Goal: Task Accomplishment & Management: Complete application form

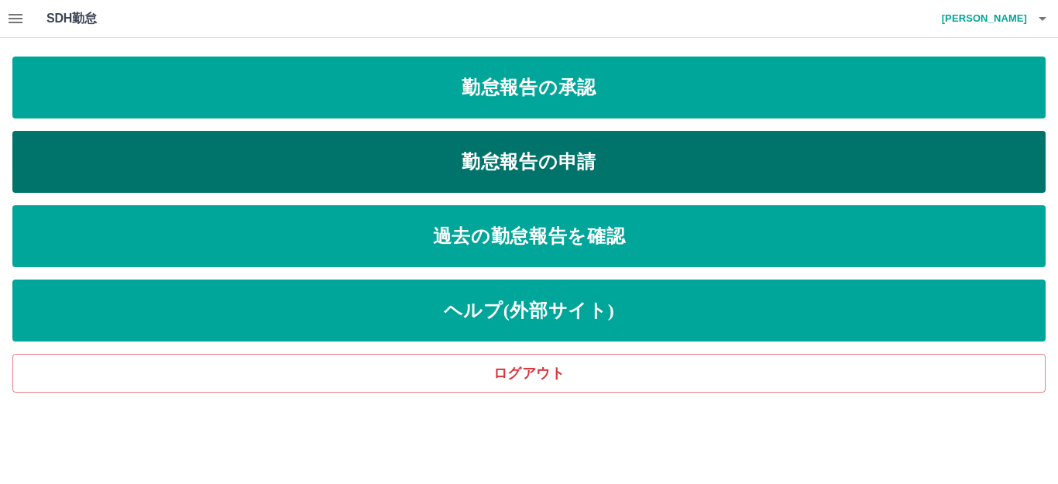
click at [255, 170] on link "勤怠報告の申請" at bounding box center [528, 162] width 1033 height 62
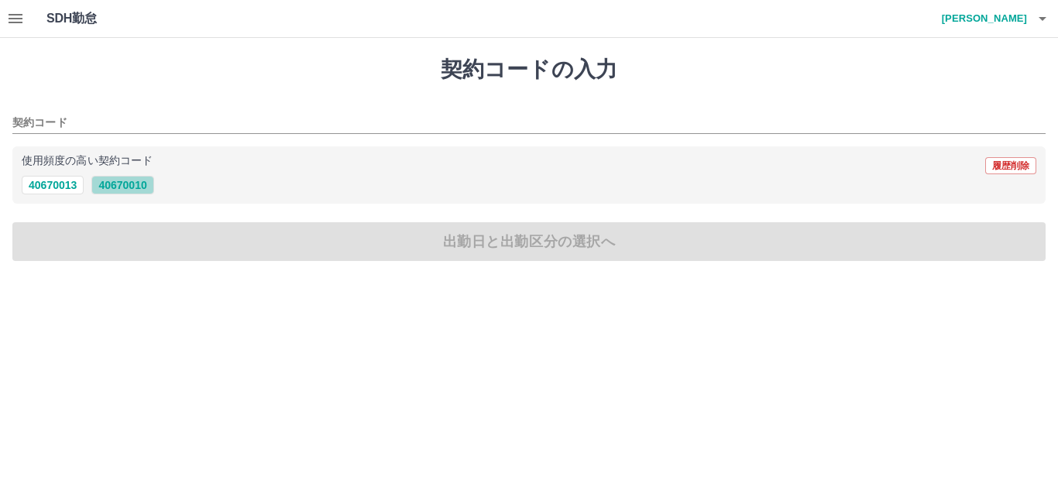
click at [142, 188] on button "40670010" at bounding box center [122, 185] width 62 height 19
type input "********"
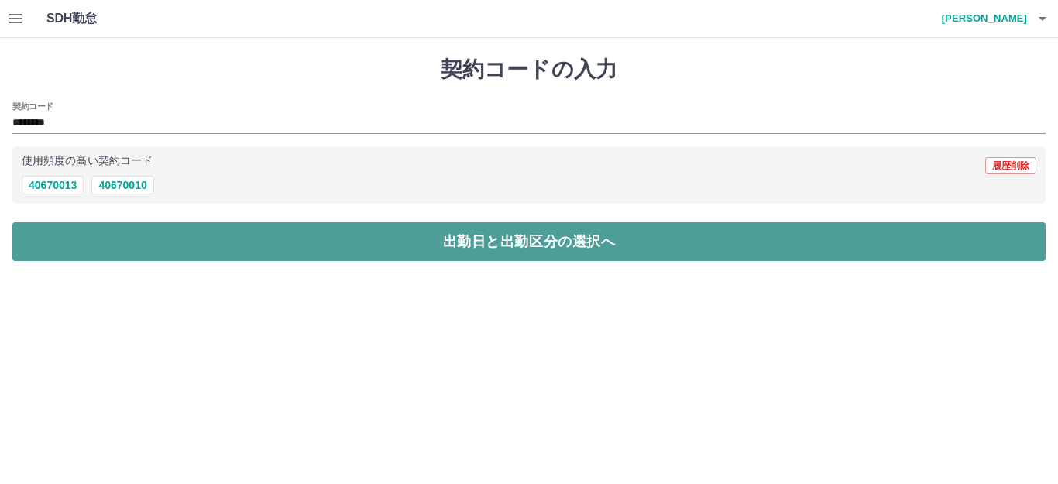
click at [177, 237] on button "出勤日と出勤区分の選択へ" at bounding box center [528, 241] width 1033 height 39
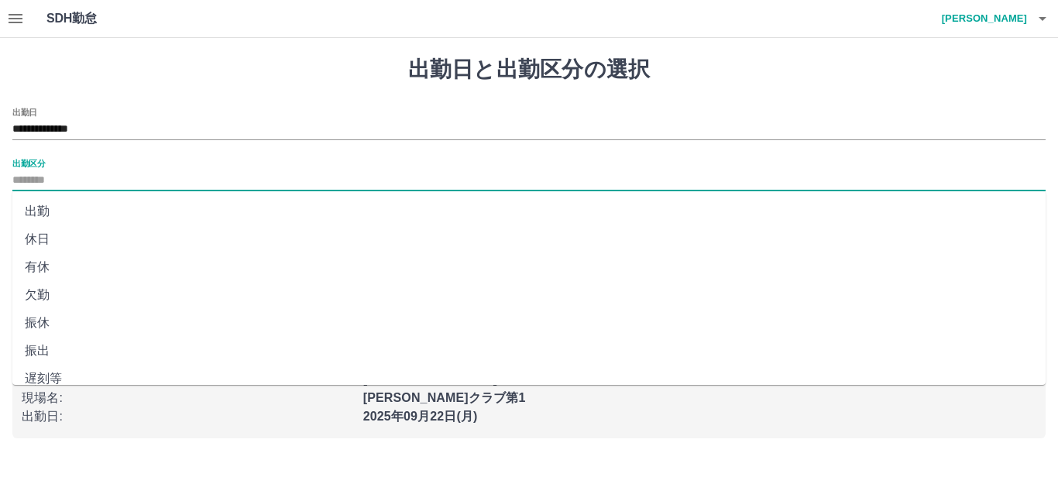
click at [98, 181] on input "出勤区分" at bounding box center [528, 180] width 1033 height 19
click at [81, 205] on li "出勤" at bounding box center [528, 212] width 1033 height 28
type input "**"
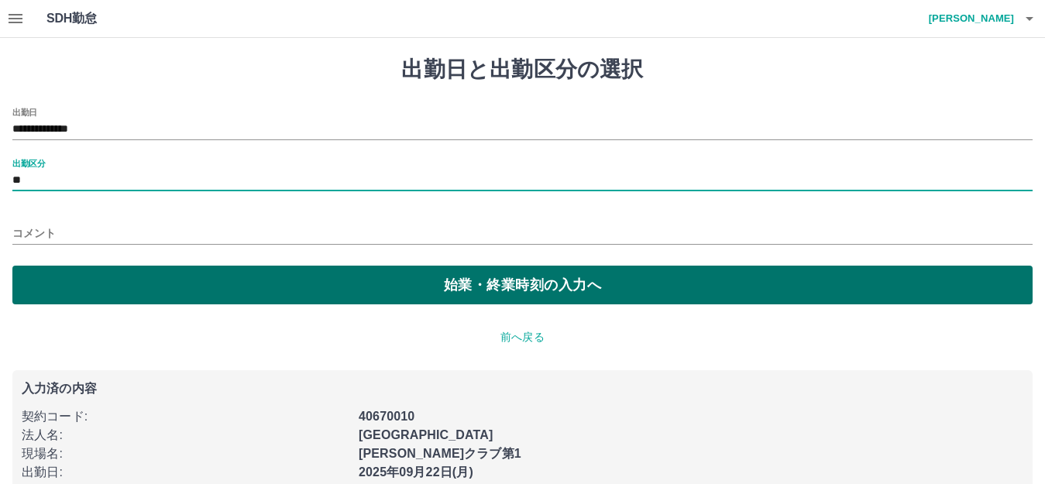
click at [122, 281] on button "始業・終業時刻の入力へ" at bounding box center [522, 285] width 1020 height 39
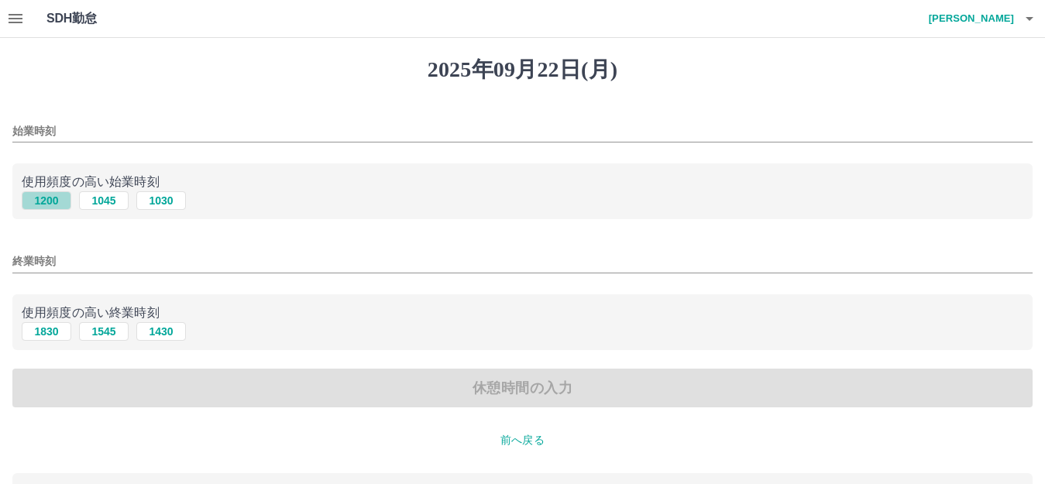
click at [57, 201] on button "1200" at bounding box center [47, 200] width 50 height 19
type input "****"
click at [58, 328] on button "1830" at bounding box center [47, 331] width 50 height 19
type input "****"
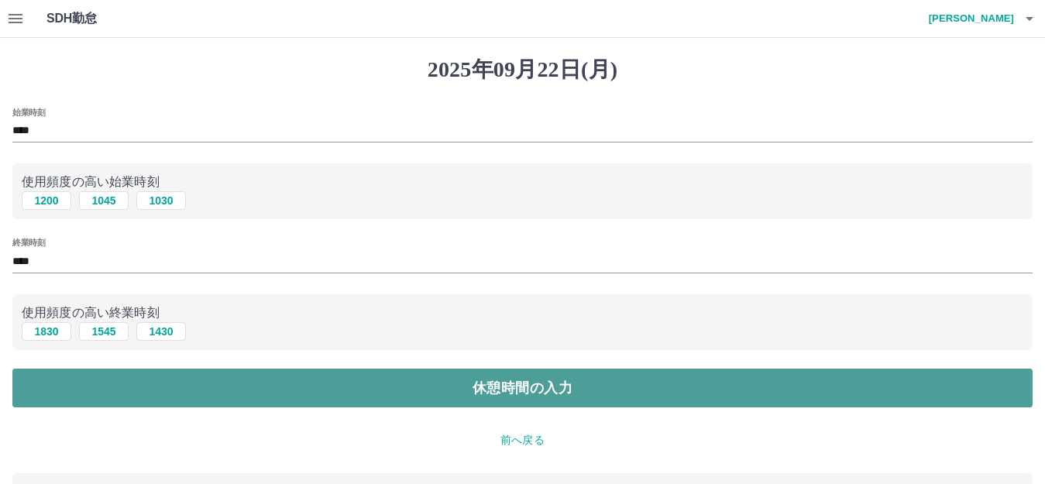
click at [232, 392] on button "休憩時間の入力" at bounding box center [522, 388] width 1020 height 39
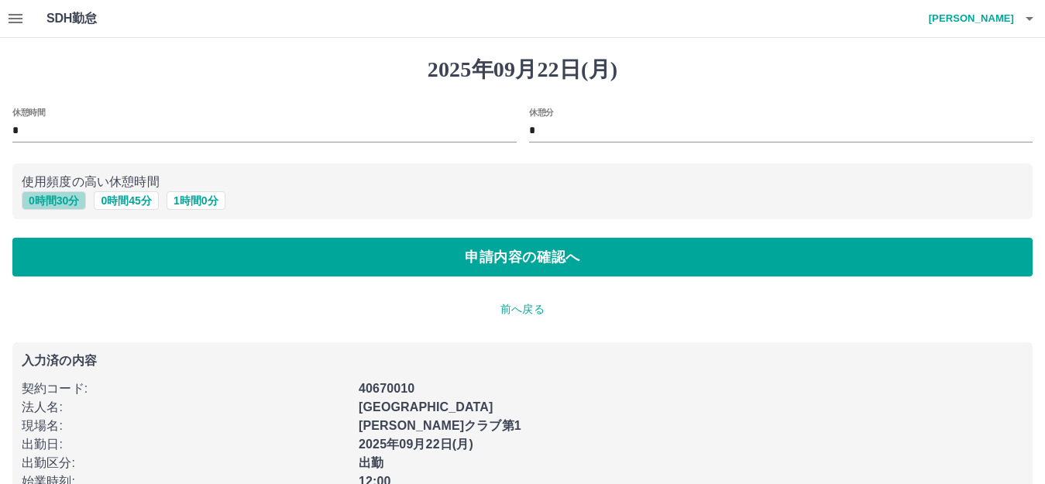
click at [59, 200] on button "0 時間 30 分" at bounding box center [54, 200] width 64 height 19
type input "**"
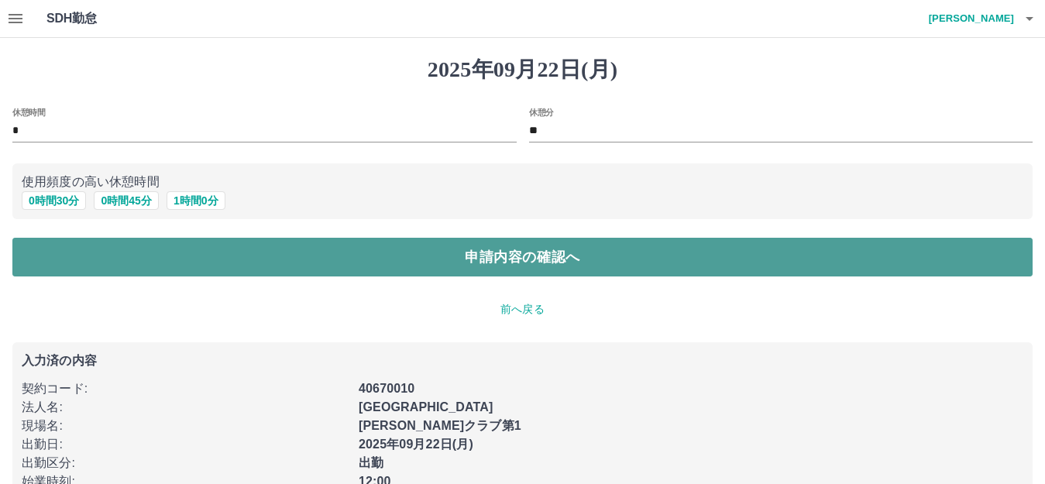
click at [153, 258] on button "申請内容の確認へ" at bounding box center [522, 257] width 1020 height 39
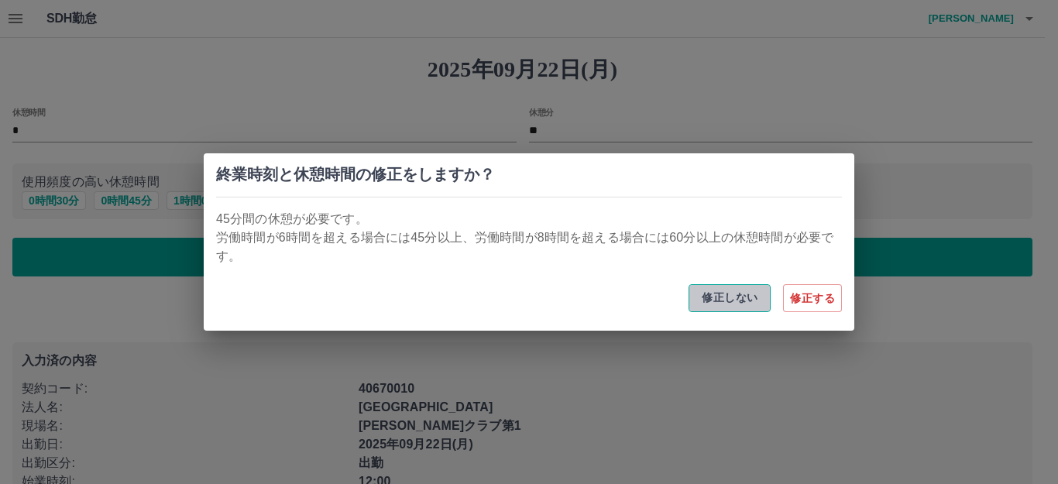
click at [739, 296] on button "修正しない" at bounding box center [730, 298] width 82 height 28
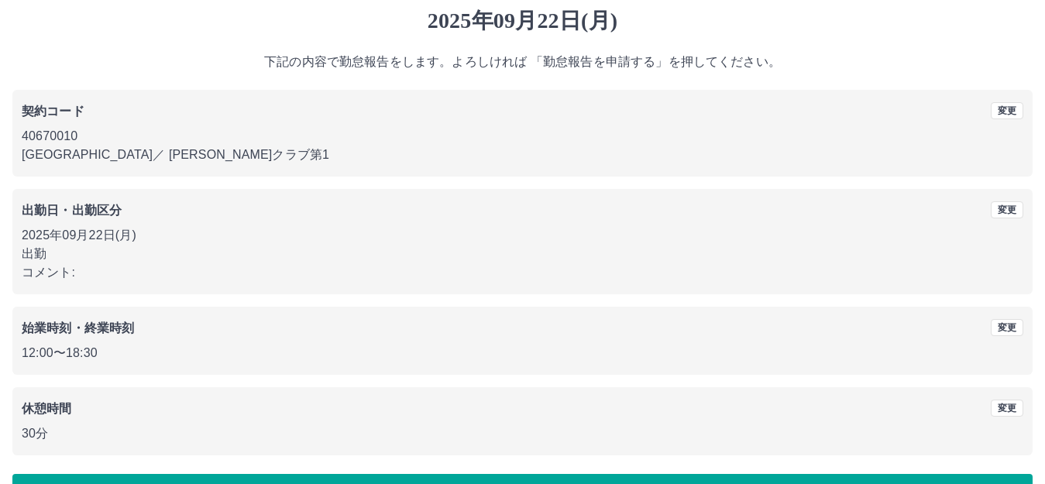
scroll to position [96, 0]
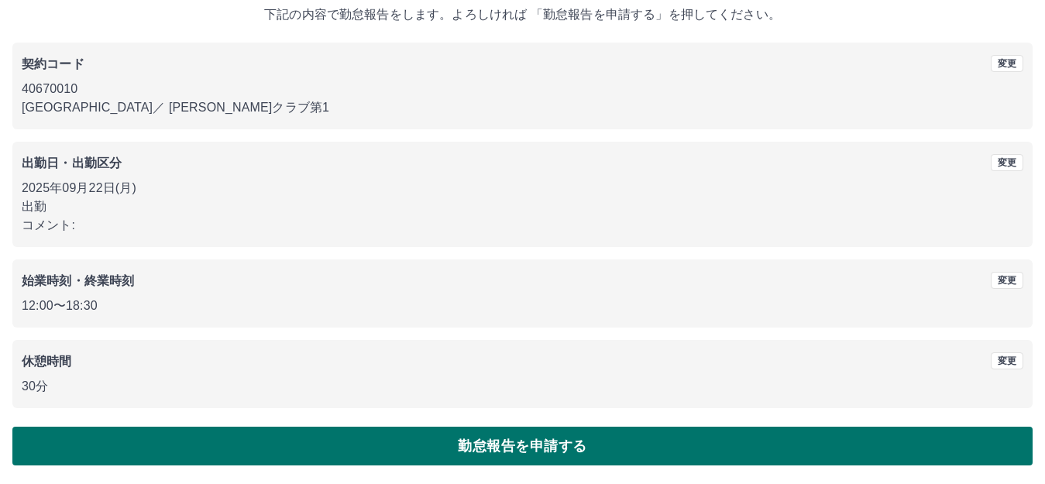
click at [499, 440] on button "勤怠報告を申請する" at bounding box center [522, 446] width 1020 height 39
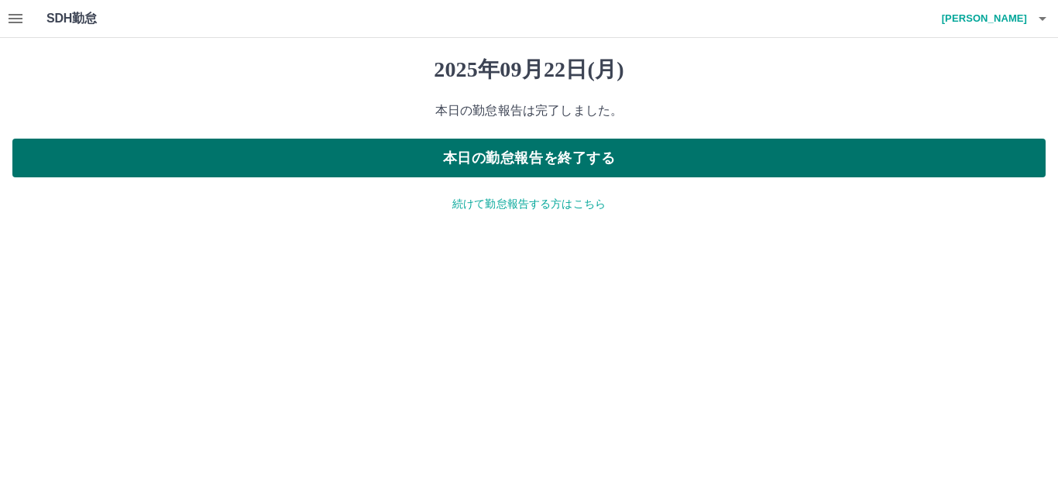
click at [539, 159] on button "本日の勤怠報告を終了する" at bounding box center [528, 158] width 1033 height 39
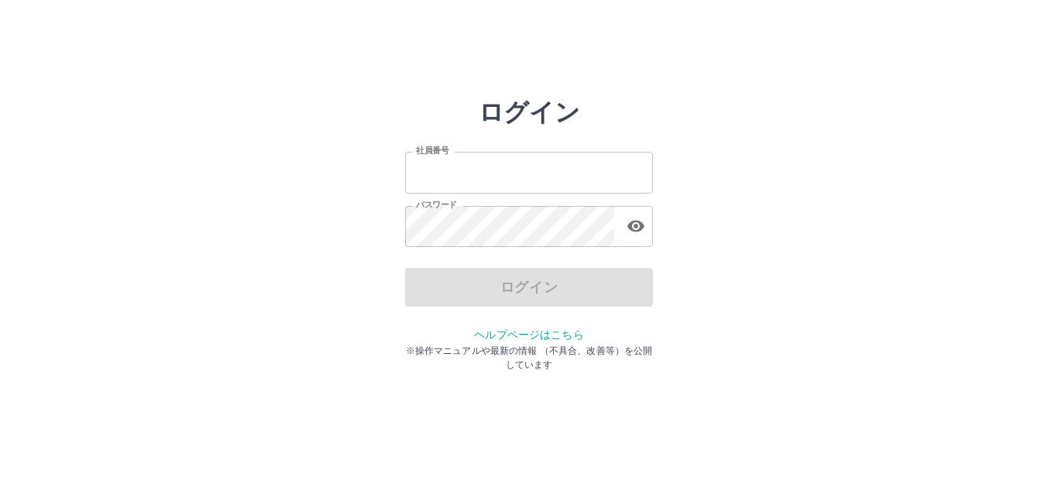
type input "*******"
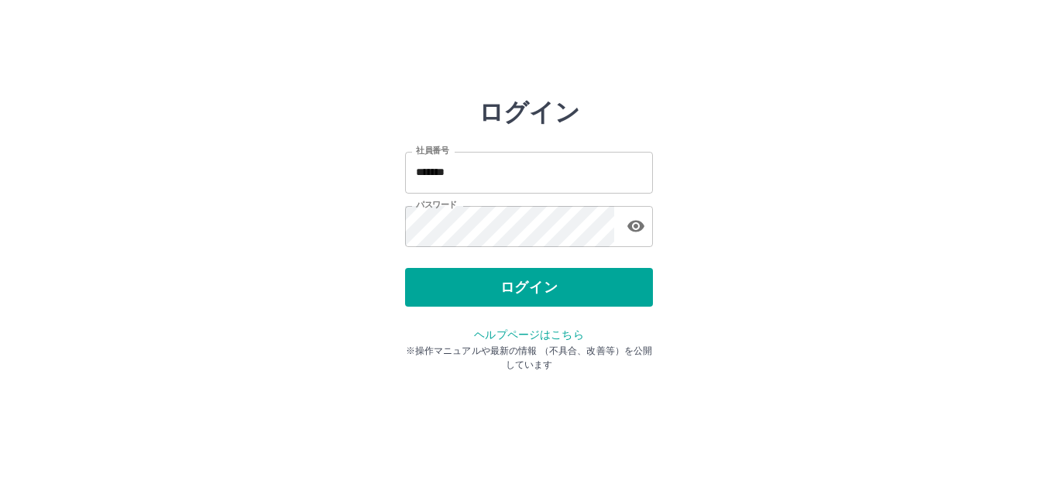
click at [569, 284] on div "ログイン" at bounding box center [529, 287] width 248 height 39
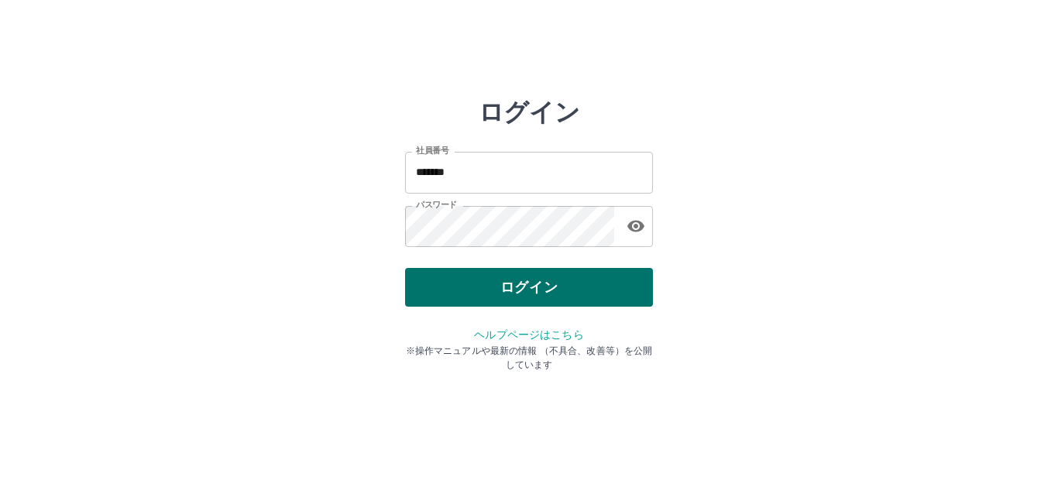
click at [569, 285] on button "ログイン" at bounding box center [529, 287] width 248 height 39
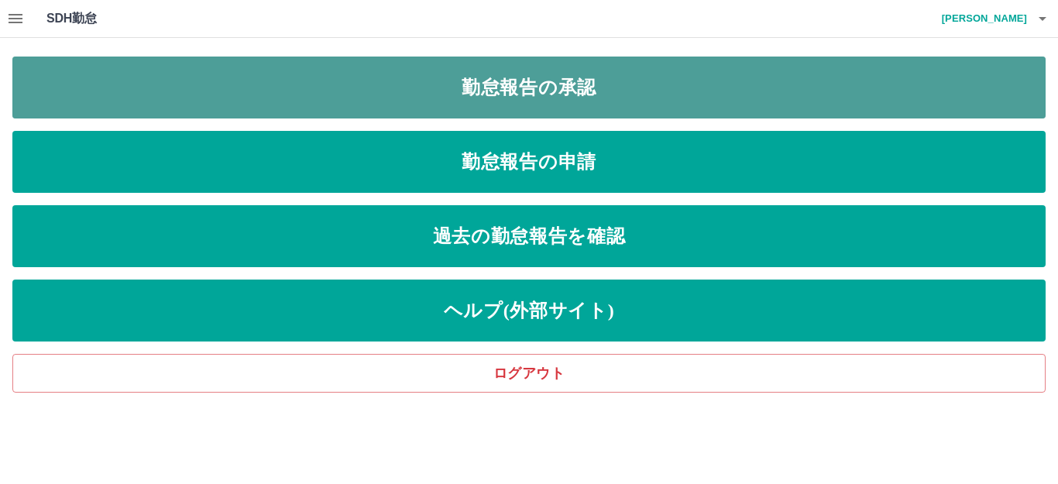
click at [448, 98] on link "勤怠報告の承認" at bounding box center [528, 88] width 1033 height 62
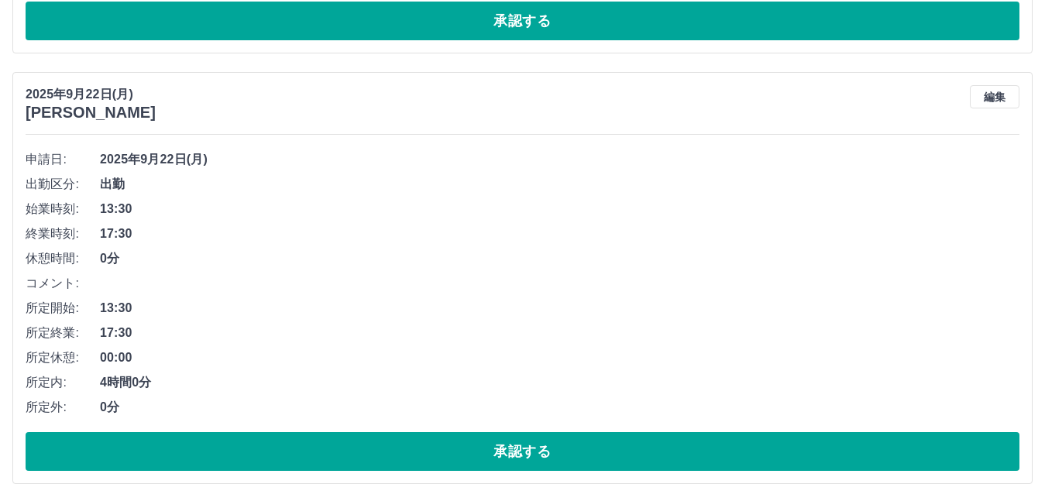
scroll to position [542, 0]
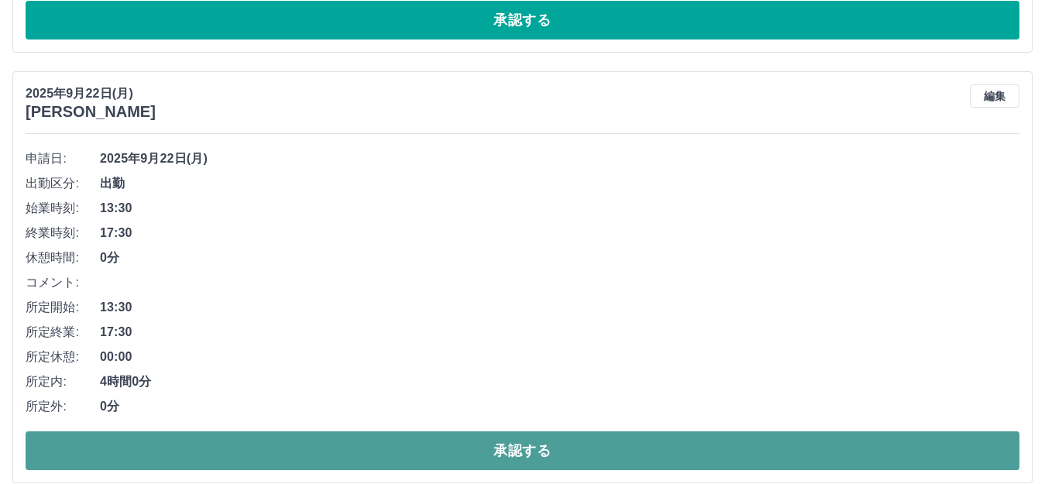
click at [361, 440] on button "承認する" at bounding box center [523, 451] width 994 height 39
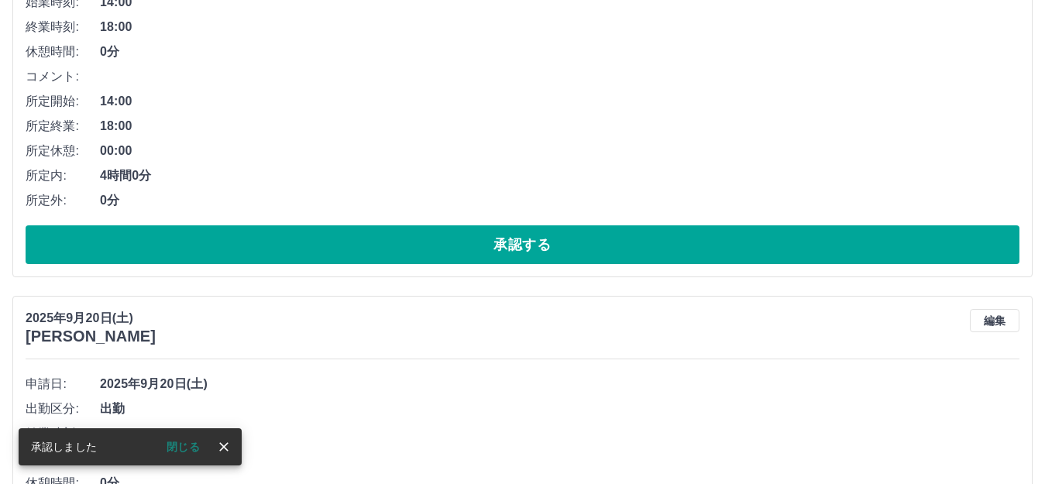
scroll to position [775, 0]
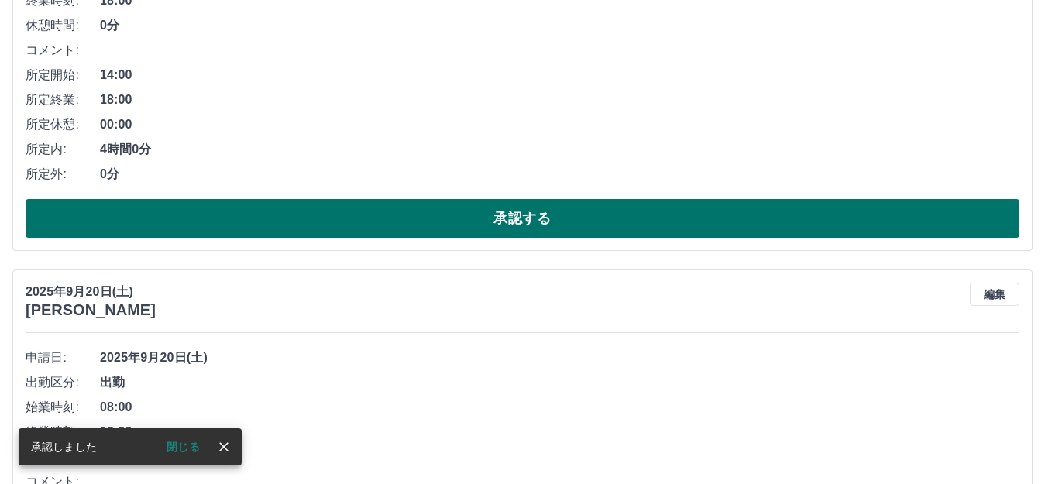
click at [322, 229] on button "承認する" at bounding box center [523, 218] width 994 height 39
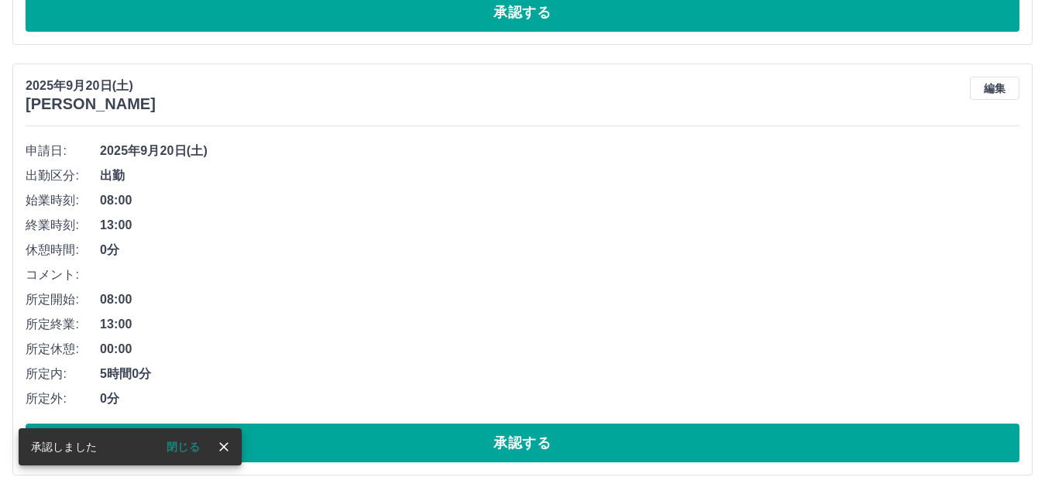
scroll to position [576, 0]
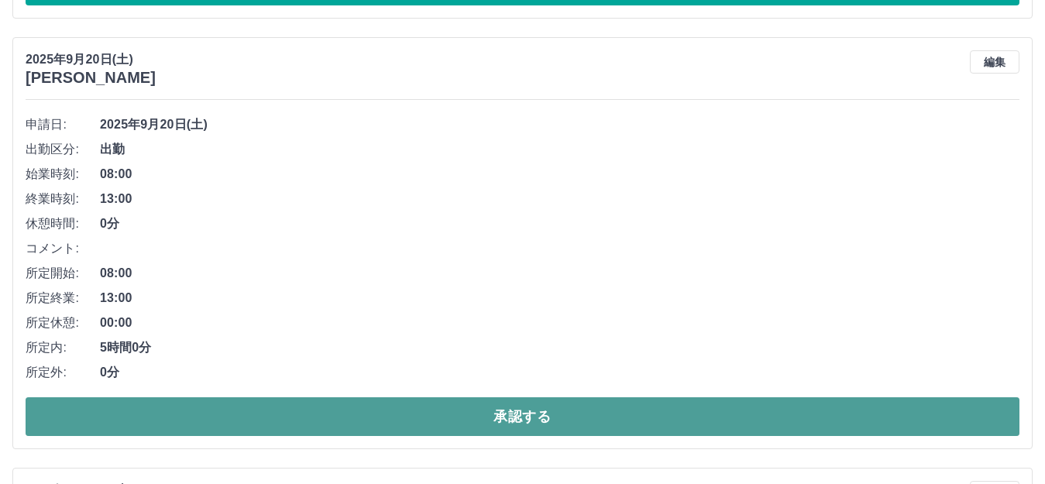
click at [391, 411] on button "承認する" at bounding box center [523, 416] width 994 height 39
click at [355, 407] on button "承認する" at bounding box center [523, 416] width 994 height 39
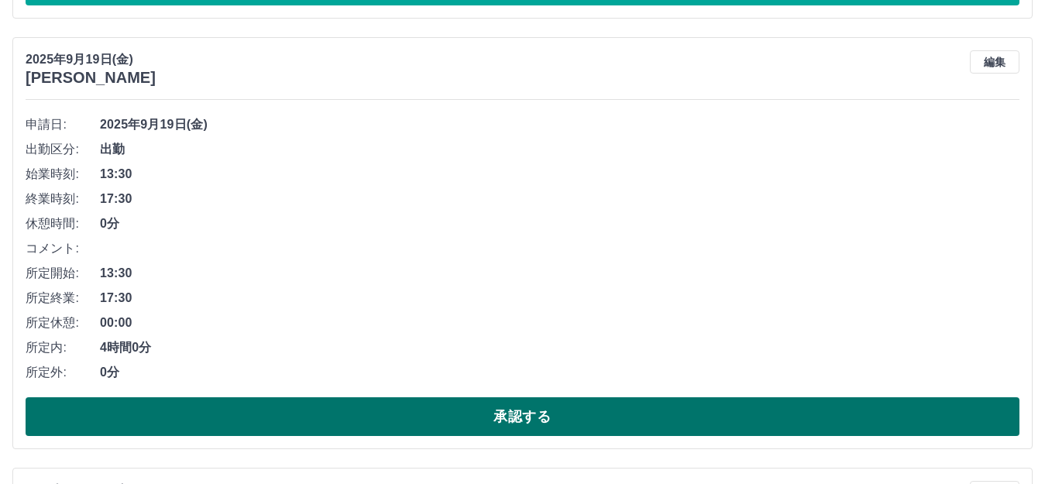
click at [428, 414] on button "承認する" at bounding box center [523, 416] width 994 height 39
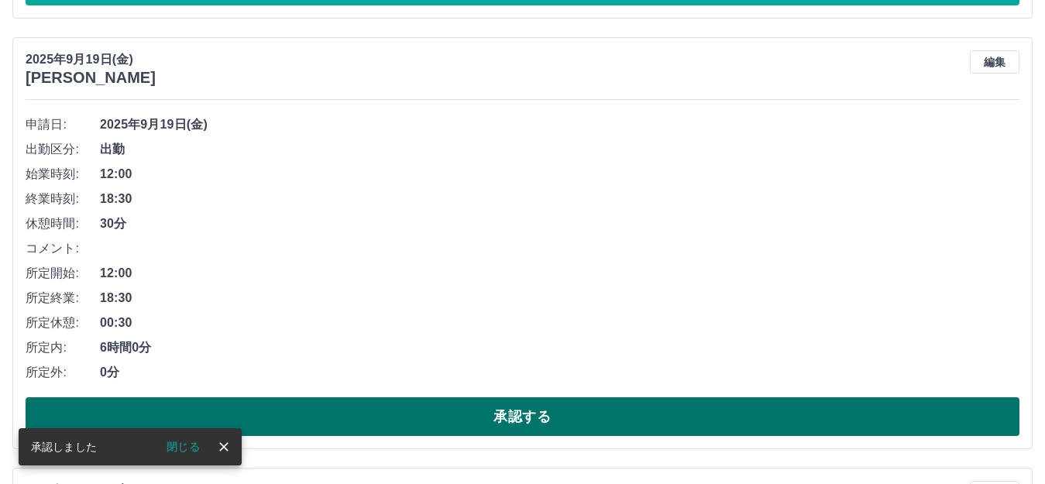
click at [395, 412] on button "承認する" at bounding box center [523, 416] width 994 height 39
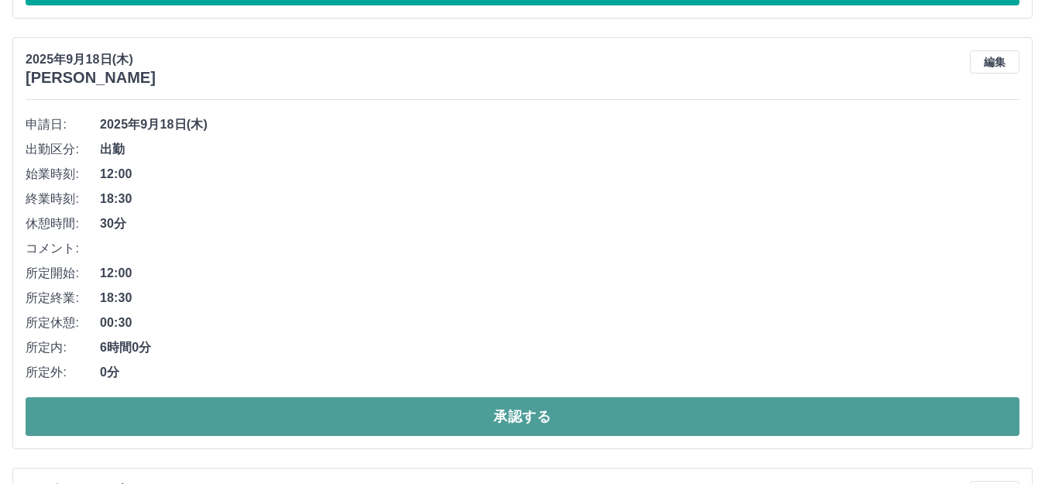
click at [387, 412] on button "承認する" at bounding box center [523, 416] width 994 height 39
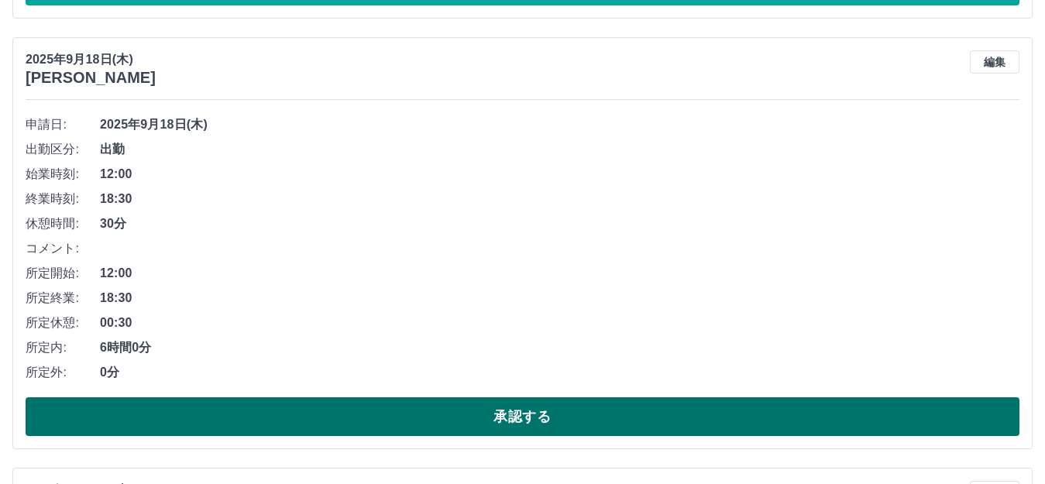
click at [351, 421] on button "承認する" at bounding box center [523, 416] width 994 height 39
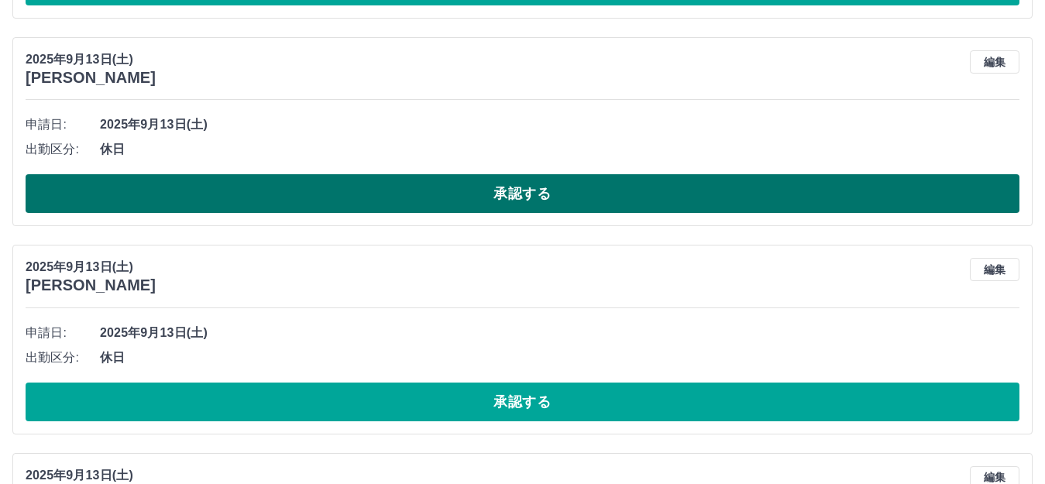
click at [251, 199] on button "承認する" at bounding box center [523, 193] width 994 height 39
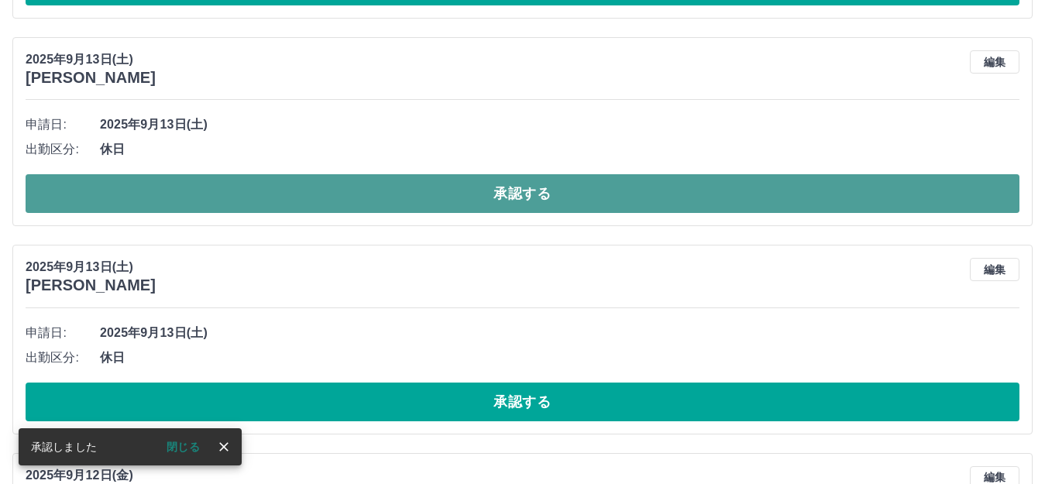
click at [253, 199] on button "承認する" at bounding box center [523, 193] width 994 height 39
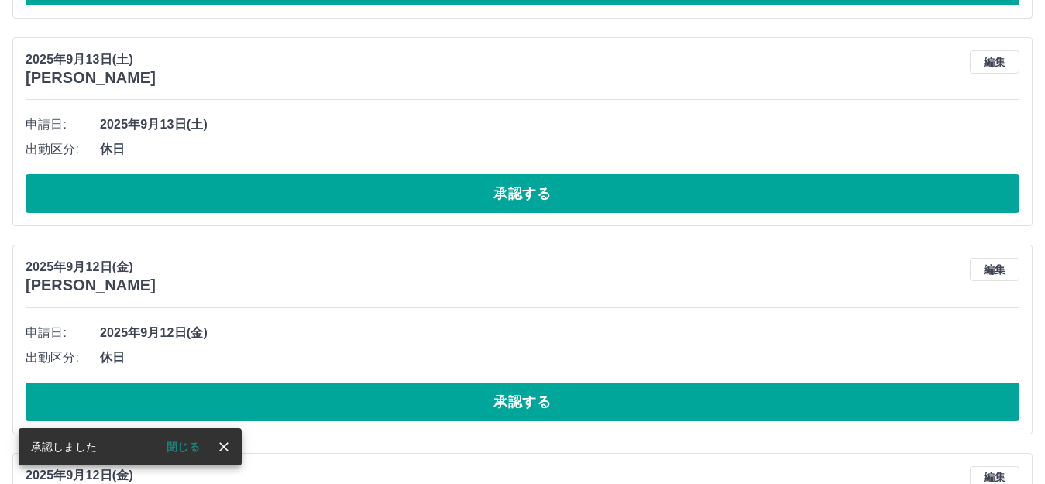
click at [253, 199] on button "承認する" at bounding box center [523, 193] width 994 height 39
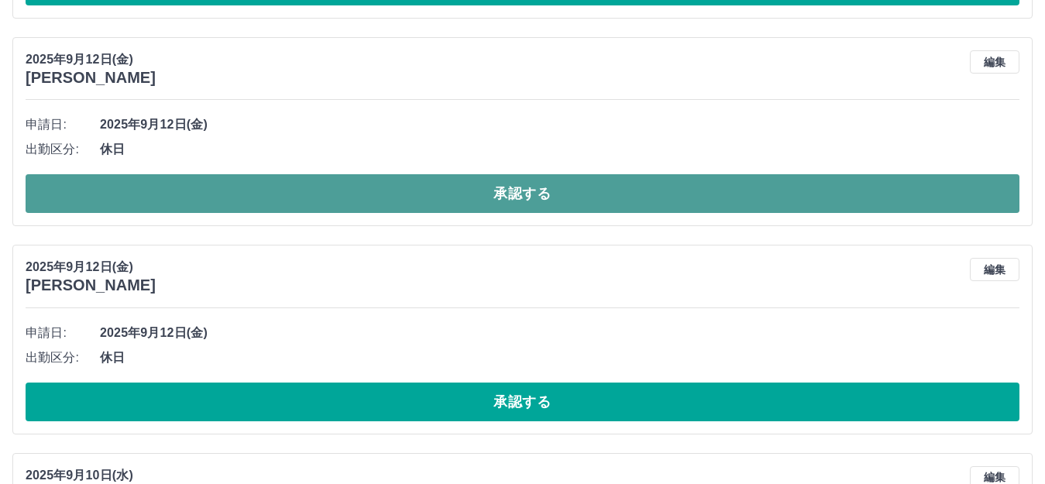
click at [284, 199] on button "承認する" at bounding box center [523, 193] width 994 height 39
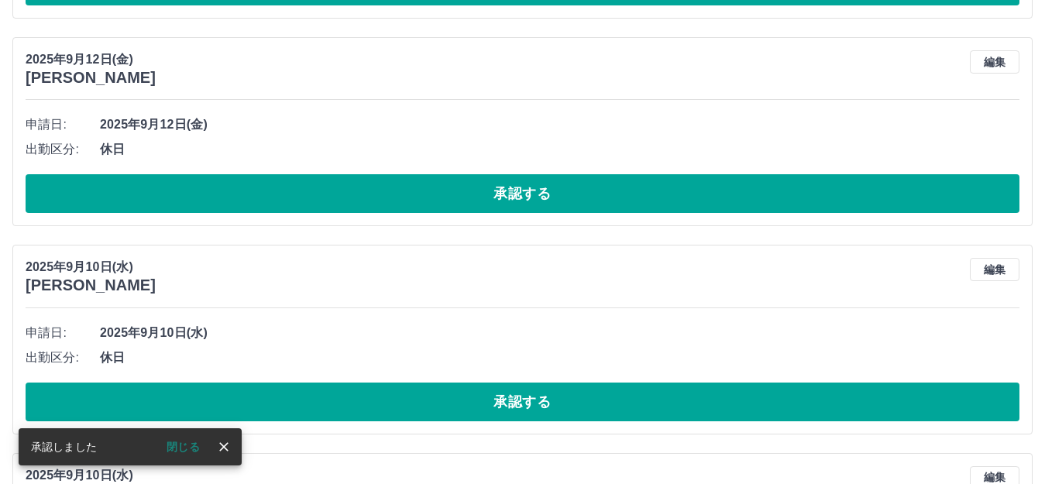
click at [284, 199] on button "承認する" at bounding box center [523, 193] width 994 height 39
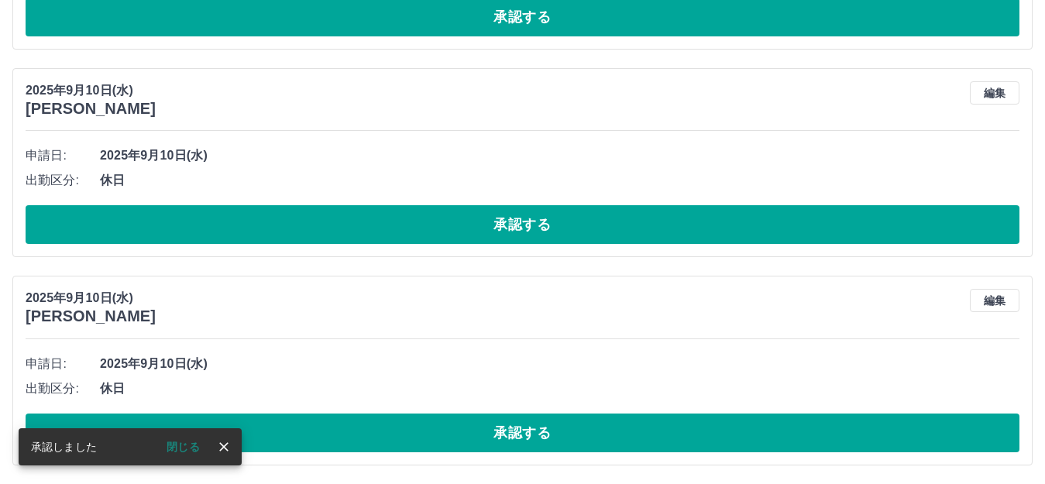
scroll to position [547, 0]
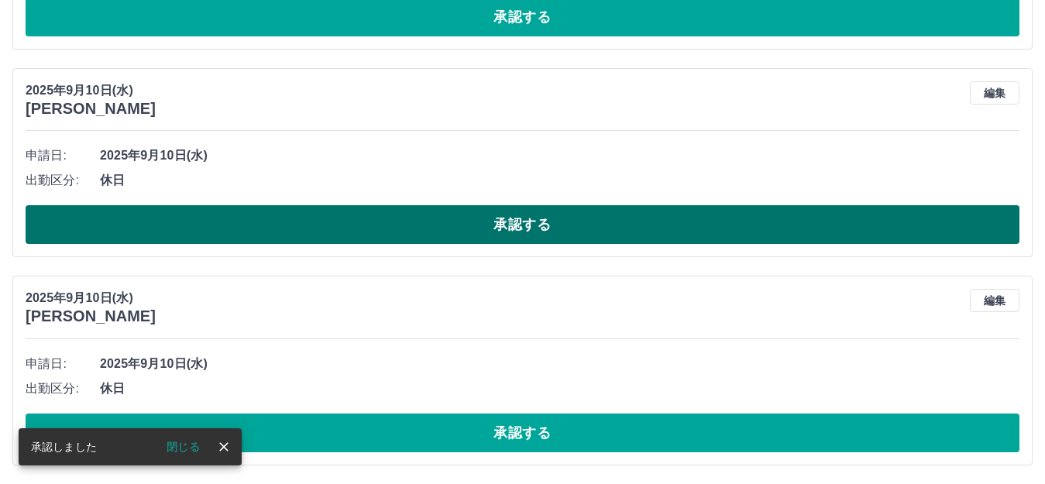
click at [284, 219] on button "承認する" at bounding box center [523, 224] width 994 height 39
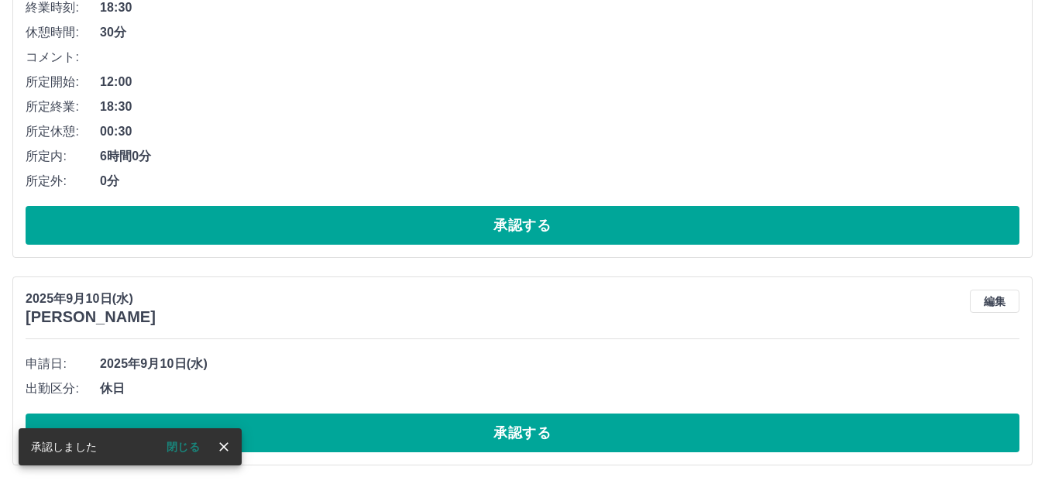
scroll to position [339, 0]
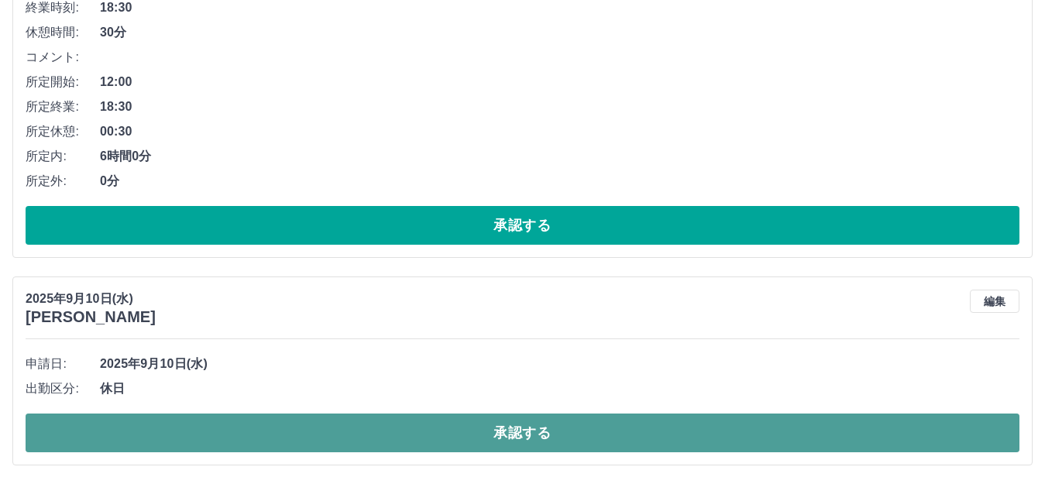
click at [301, 431] on button "承認する" at bounding box center [523, 433] width 994 height 39
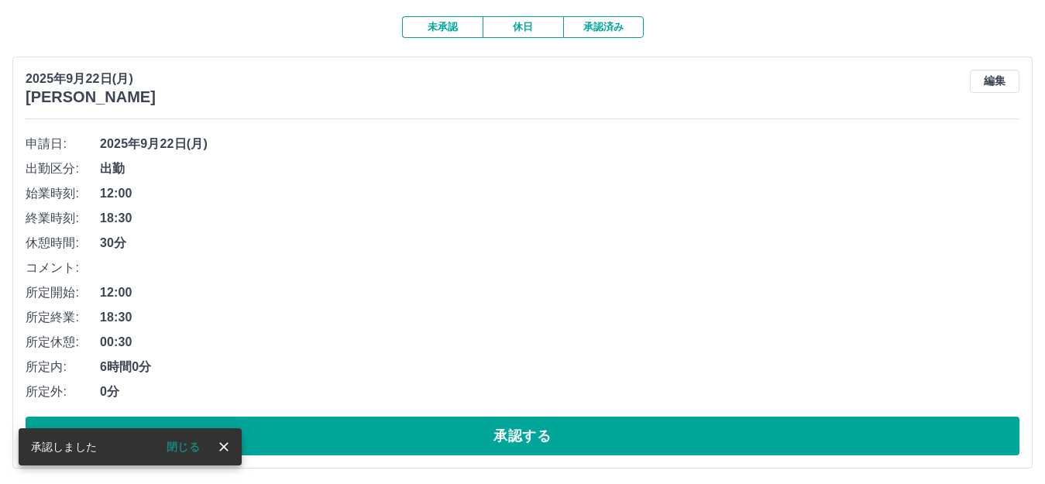
scroll to position [131, 0]
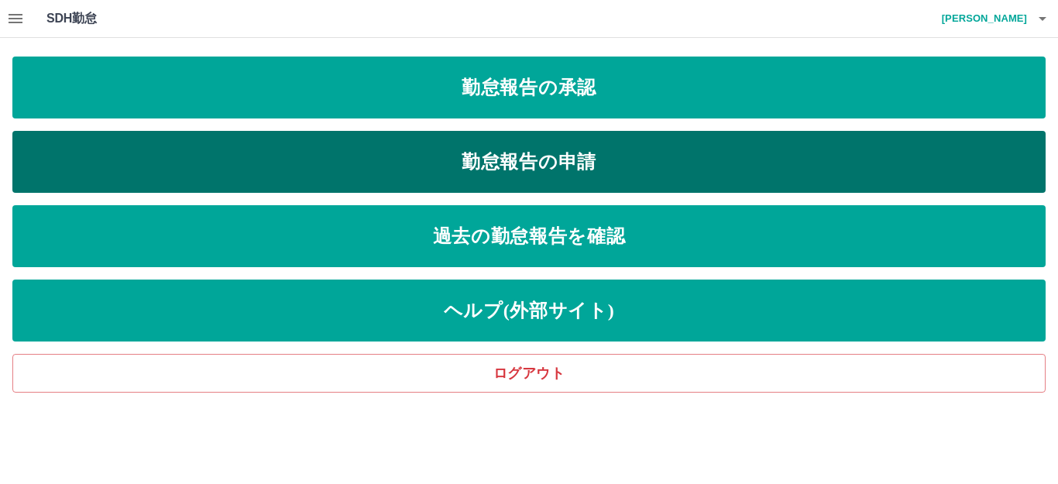
click at [402, 154] on link "勤怠報告の申請" at bounding box center [528, 162] width 1033 height 62
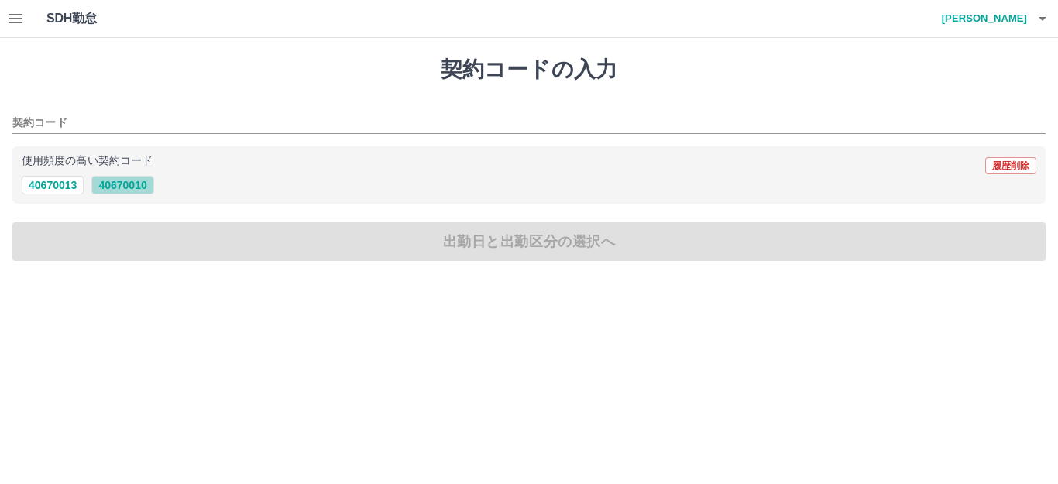
click at [126, 184] on button "40670010" at bounding box center [122, 185] width 62 height 19
type input "********"
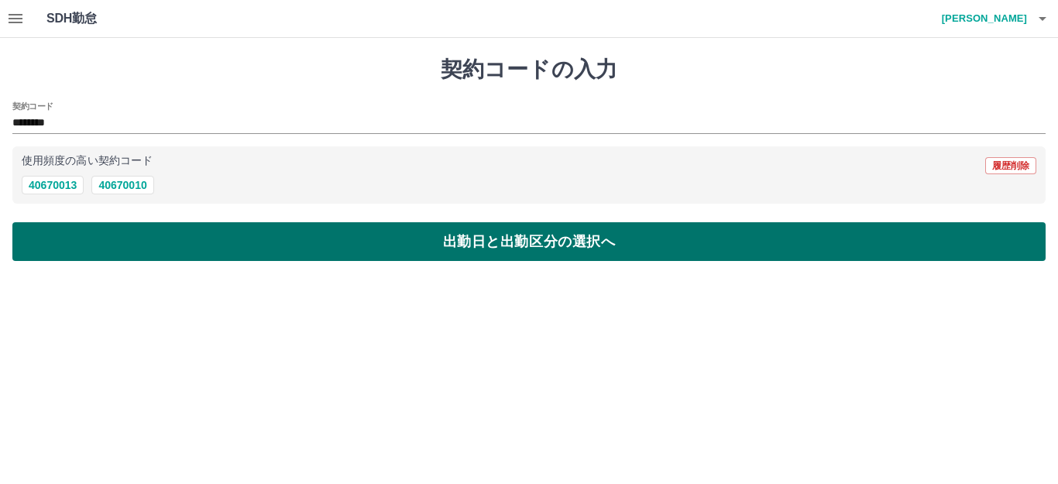
click at [158, 234] on button "出勤日と出勤区分の選択へ" at bounding box center [528, 241] width 1033 height 39
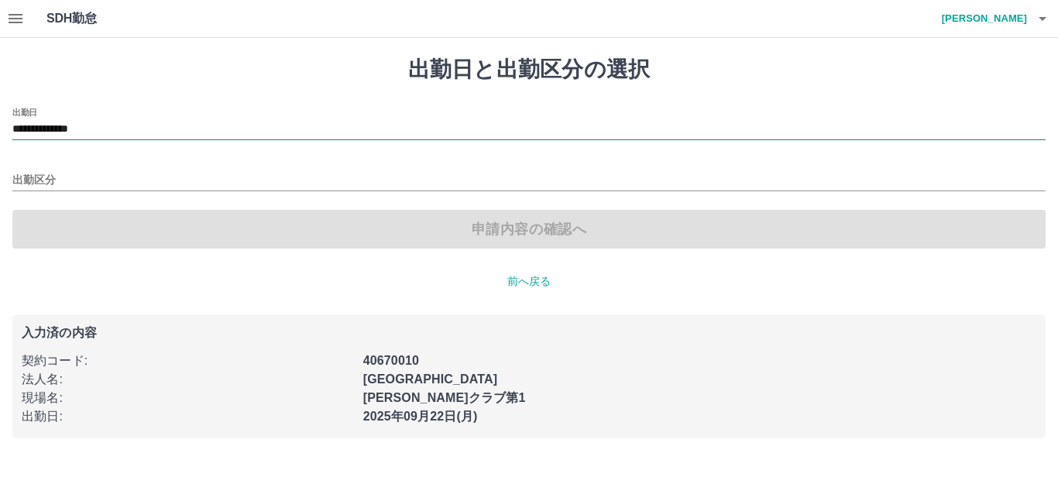
click at [129, 129] on input "**********" at bounding box center [528, 129] width 1033 height 19
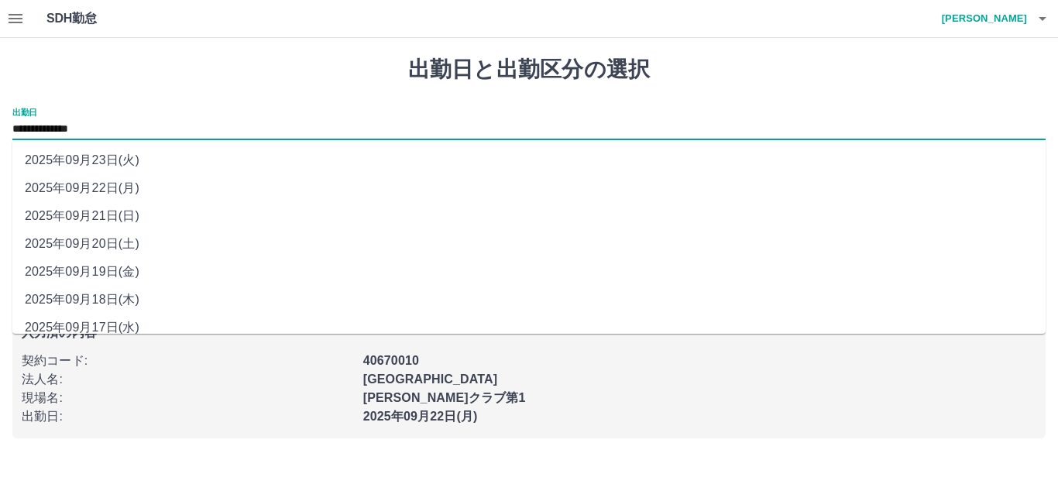
click at [122, 270] on li "2025年09月19日(金)" at bounding box center [528, 272] width 1033 height 28
type input "**********"
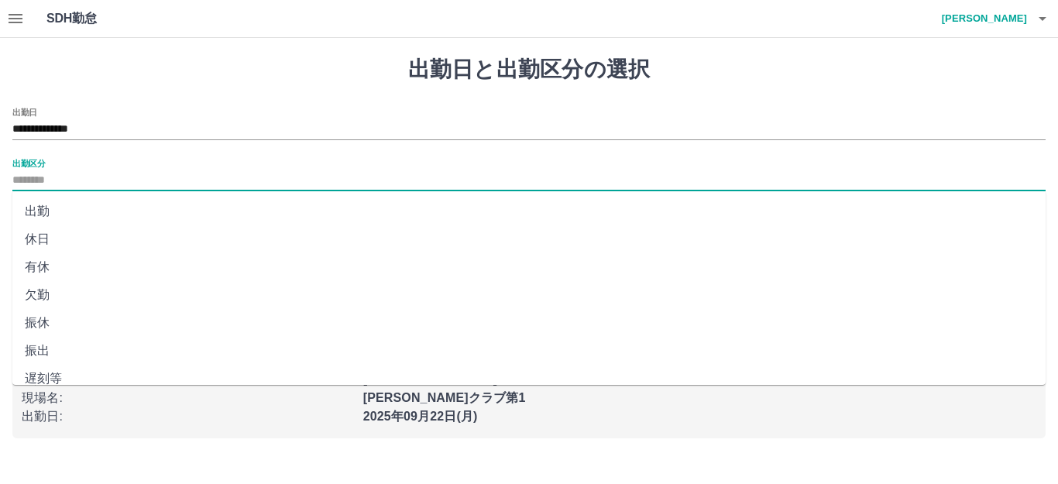
click at [90, 175] on input "出勤区分" at bounding box center [528, 180] width 1033 height 19
click at [59, 207] on li "出勤" at bounding box center [528, 212] width 1033 height 28
type input "**"
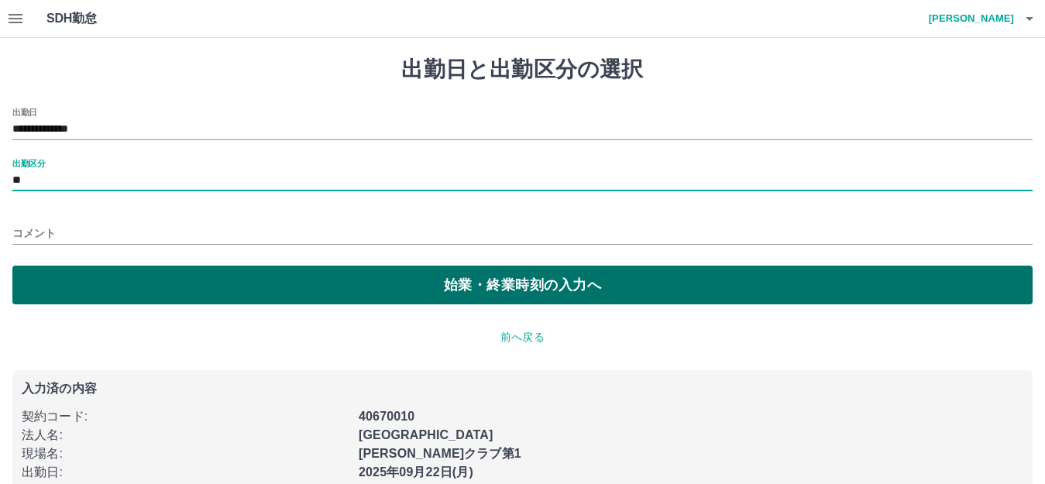
click at [139, 287] on button "始業・終業時刻の入力へ" at bounding box center [522, 285] width 1020 height 39
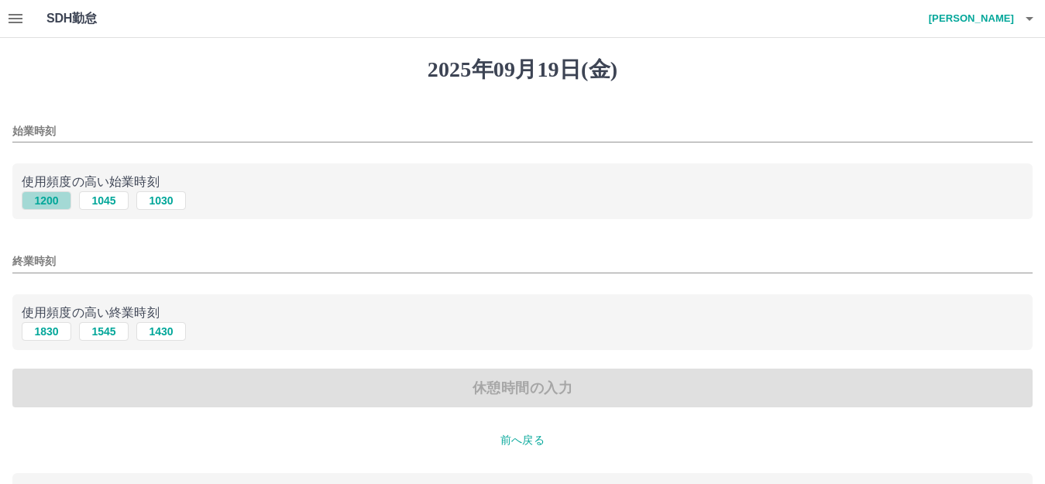
click at [57, 201] on button "1200" at bounding box center [47, 200] width 50 height 19
type input "****"
click at [53, 332] on button "1830" at bounding box center [47, 331] width 50 height 19
type input "****"
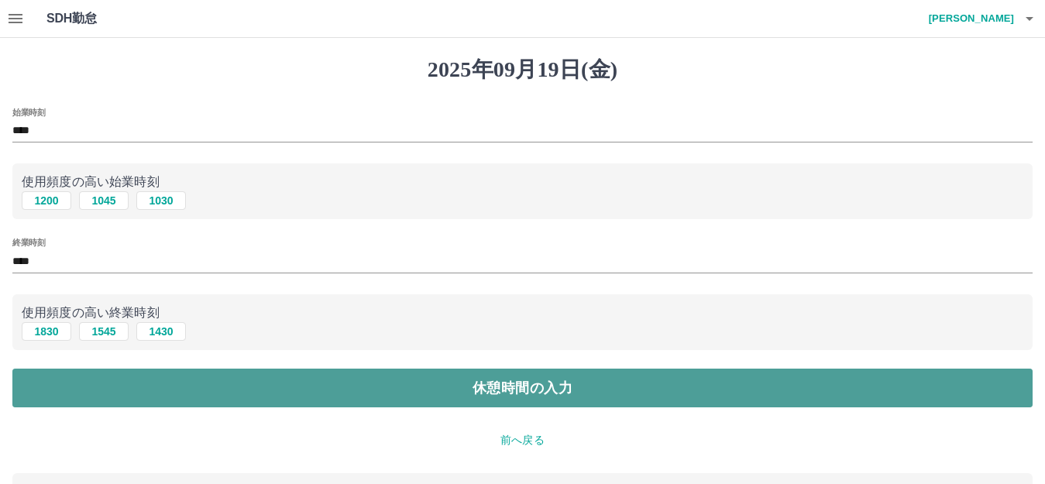
click at [94, 389] on button "休憩時間の入力" at bounding box center [522, 388] width 1020 height 39
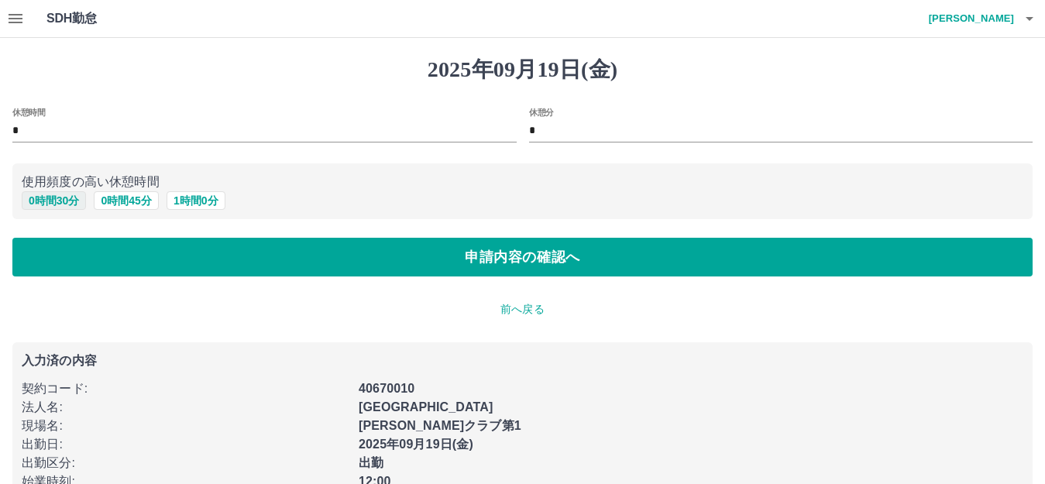
click at [69, 200] on button "0 時間 30 分" at bounding box center [54, 200] width 64 height 19
type input "**"
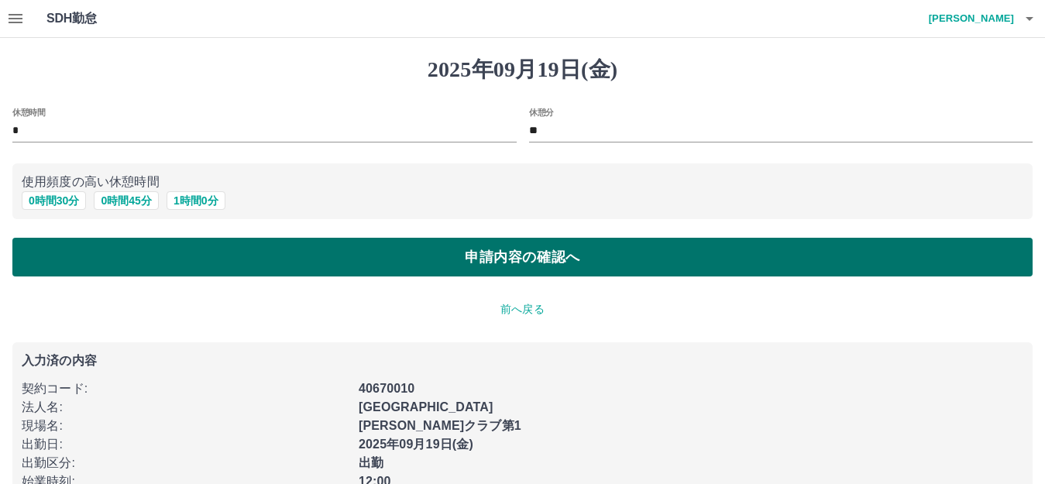
click at [209, 266] on button "申請内容の確認へ" at bounding box center [522, 257] width 1020 height 39
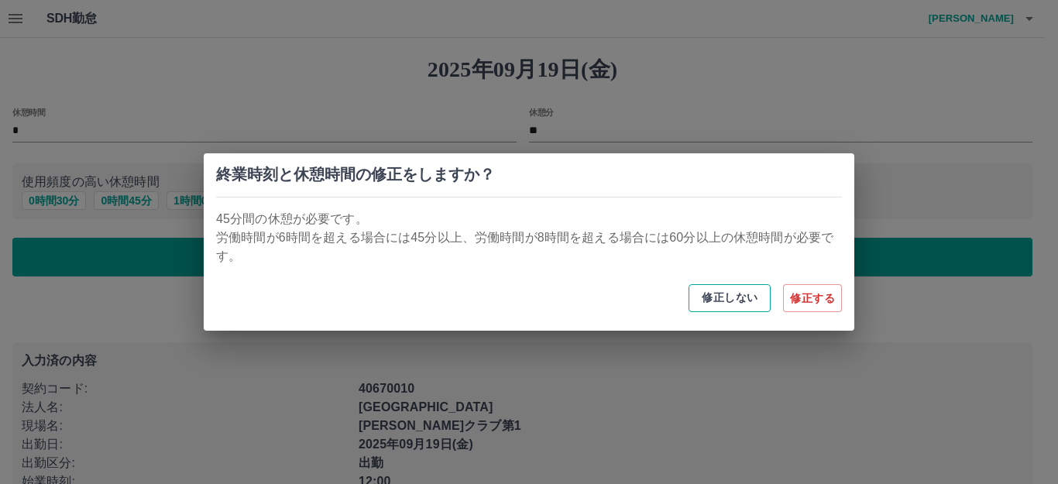
click at [714, 297] on button "修正しない" at bounding box center [730, 298] width 82 height 28
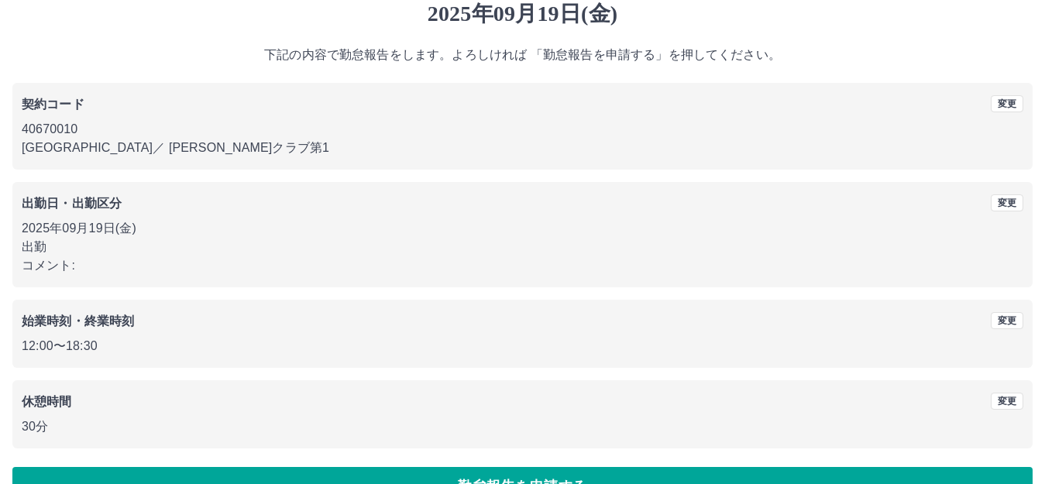
scroll to position [96, 0]
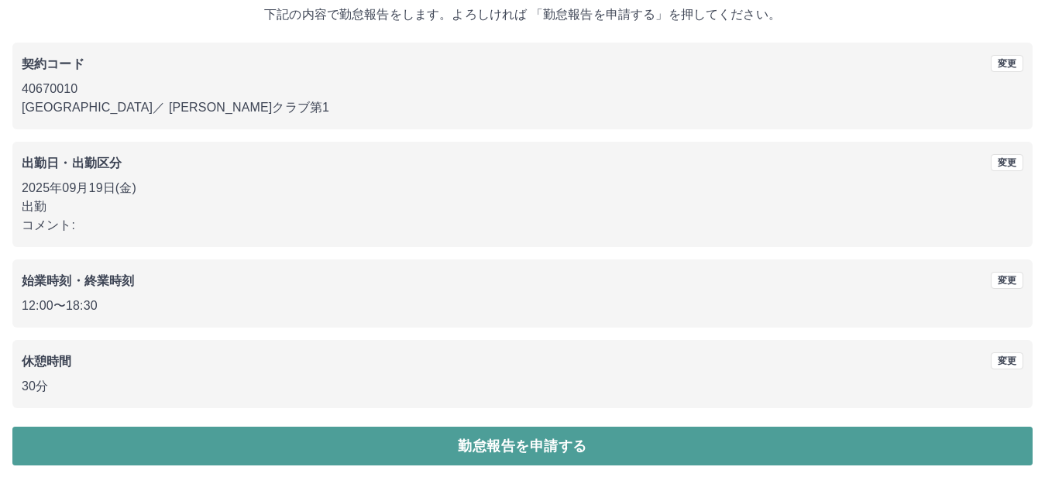
click at [391, 438] on button "勤怠報告を申請する" at bounding box center [522, 446] width 1020 height 39
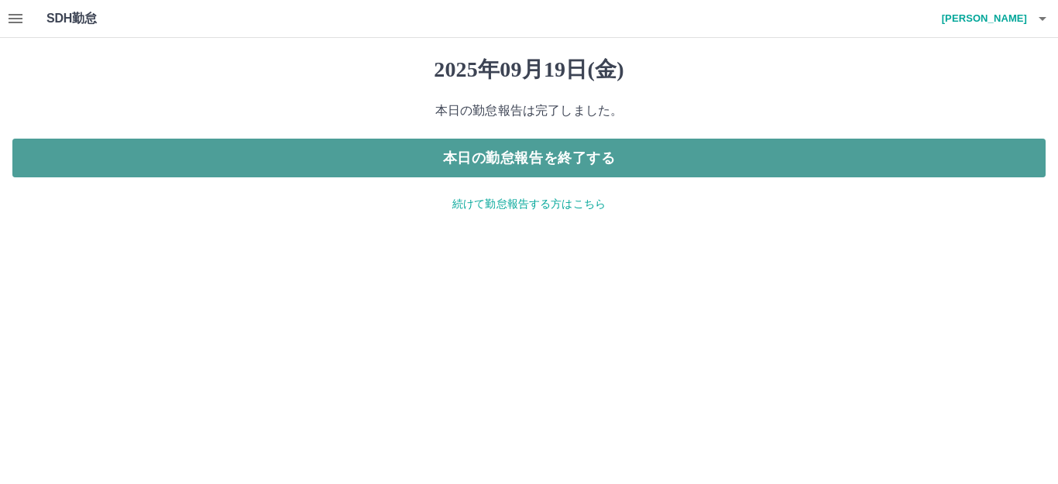
click at [515, 158] on button "本日の勤怠報告を終了する" at bounding box center [528, 158] width 1033 height 39
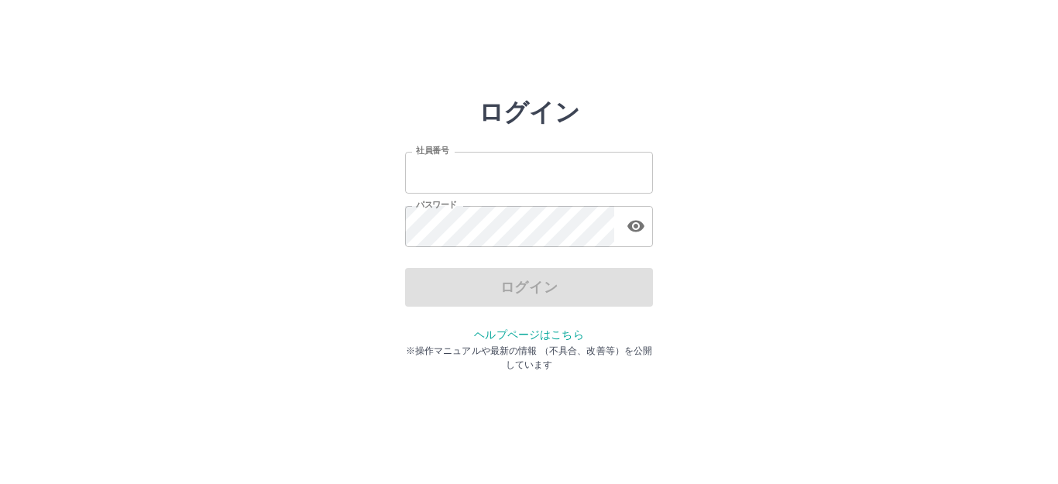
type input "*******"
click at [519, 295] on div "ログイン" at bounding box center [529, 287] width 248 height 39
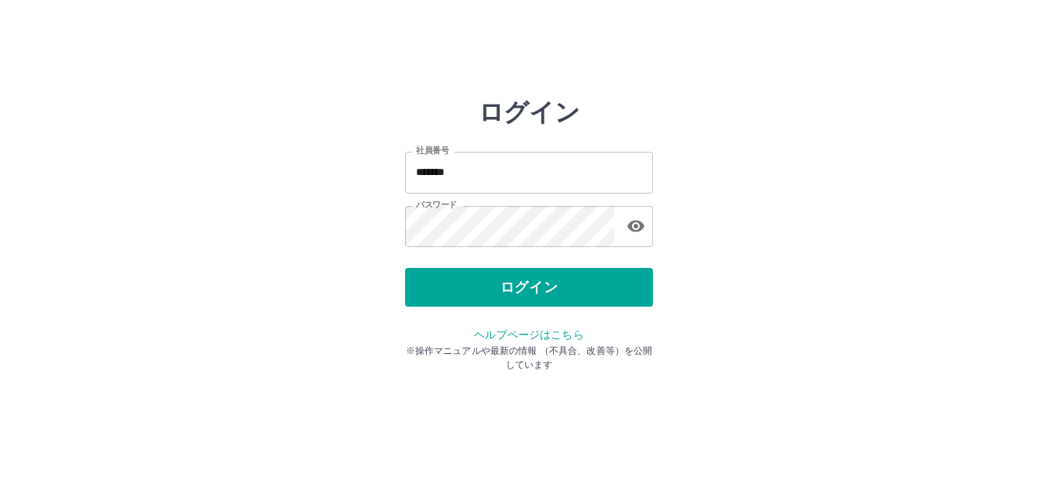
click at [519, 295] on button "ログイン" at bounding box center [529, 287] width 248 height 39
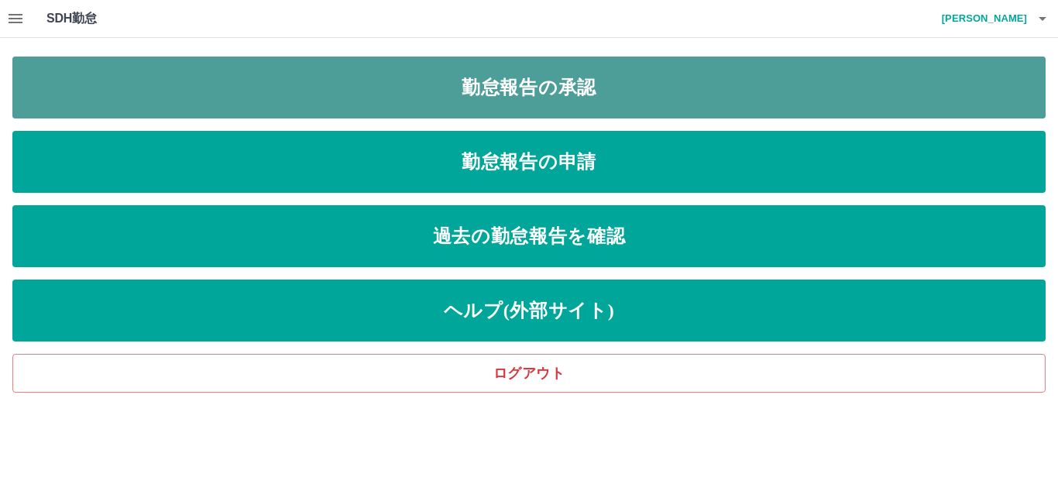
click at [500, 93] on link "勤怠報告の承認" at bounding box center [528, 88] width 1033 height 62
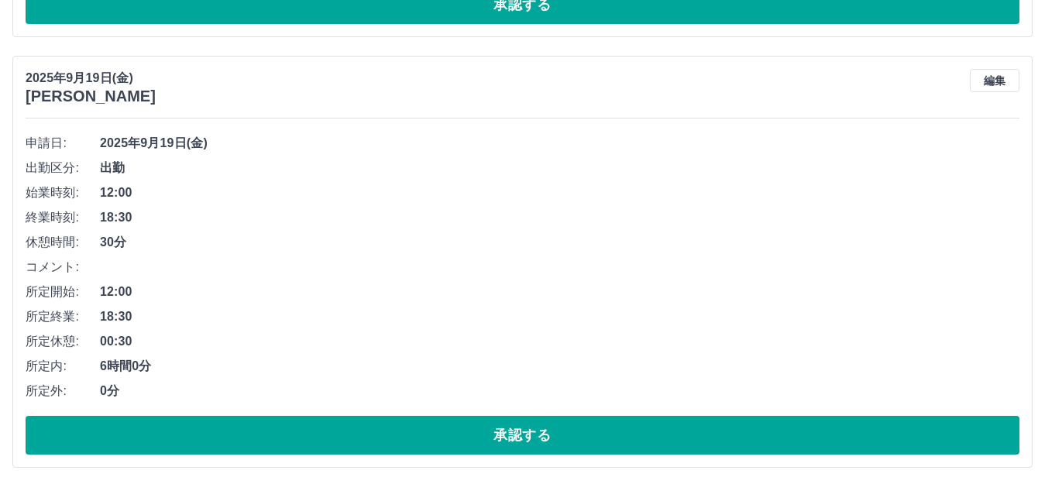
scroll to position [562, 0]
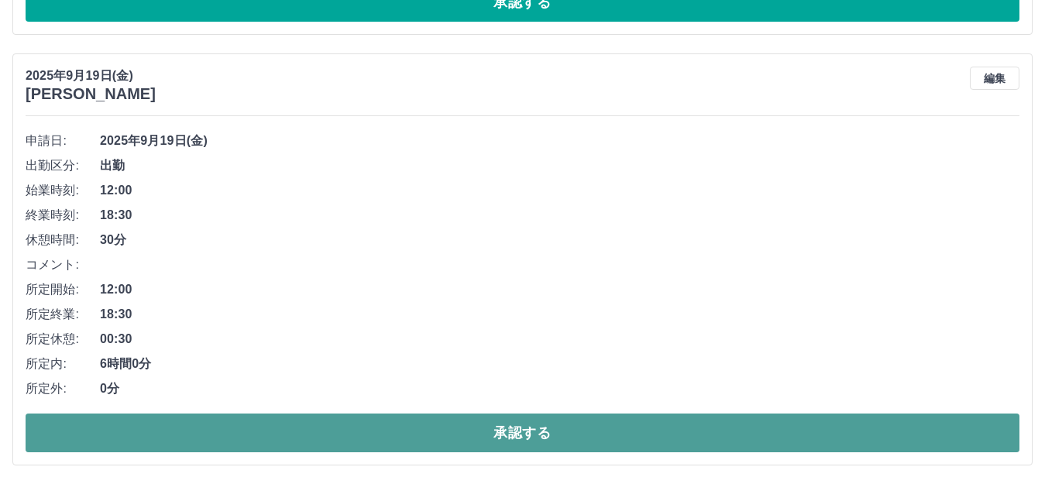
click at [289, 424] on button "承認する" at bounding box center [523, 433] width 994 height 39
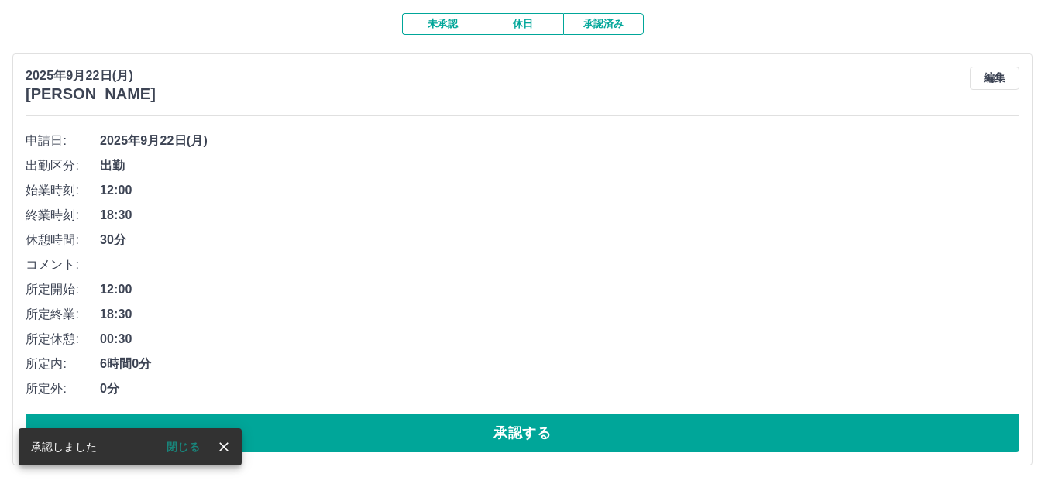
scroll to position [131, 0]
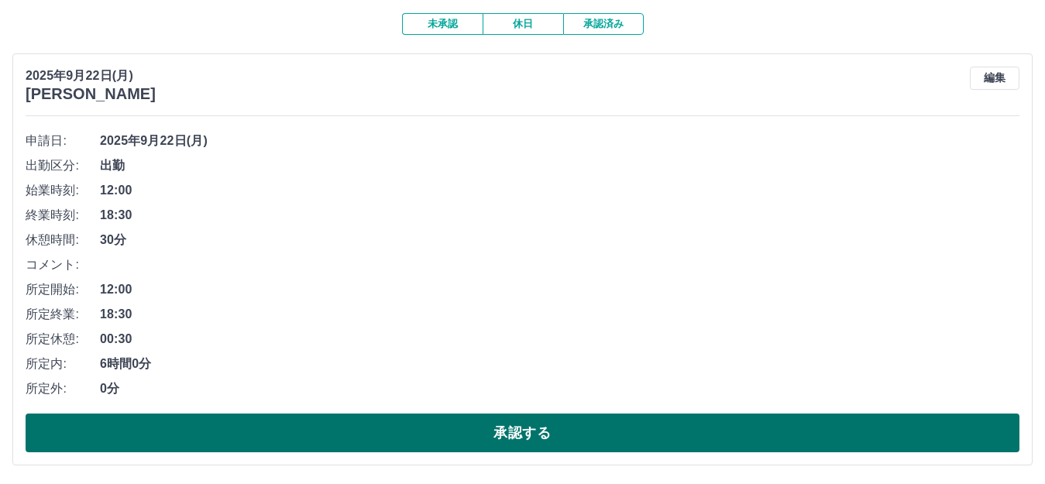
click at [365, 434] on button "承認する" at bounding box center [523, 433] width 994 height 39
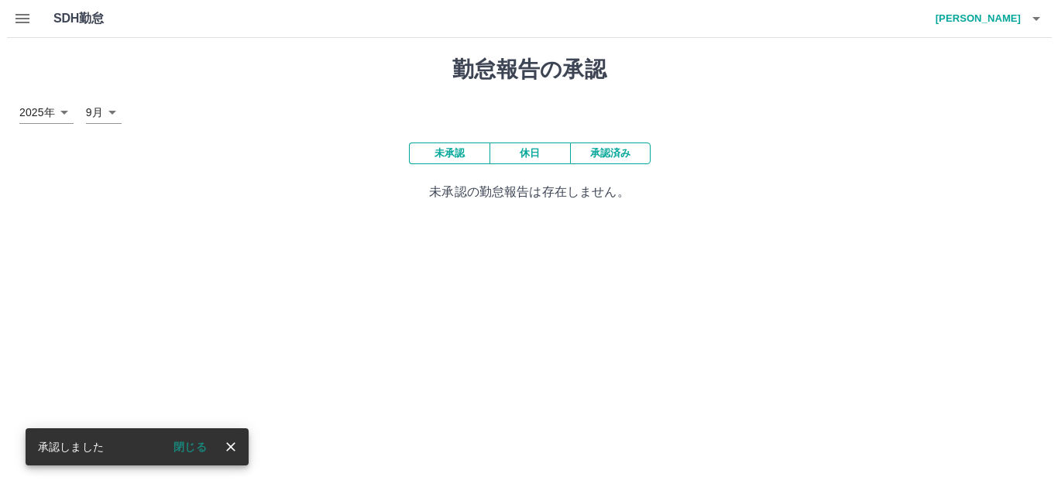
scroll to position [0, 0]
